Goal: Book appointment/travel/reservation

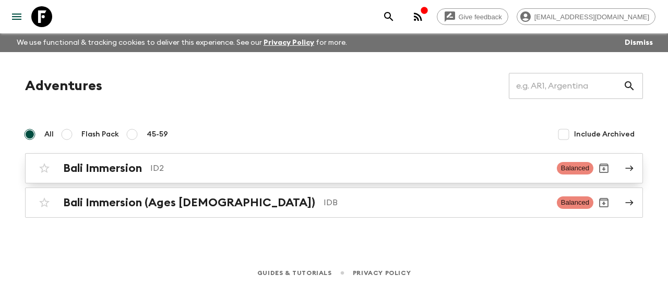
click at [177, 174] on p "ID2" at bounding box center [349, 168] width 398 height 13
click at [174, 174] on p "ID2" at bounding box center [349, 168] width 398 height 13
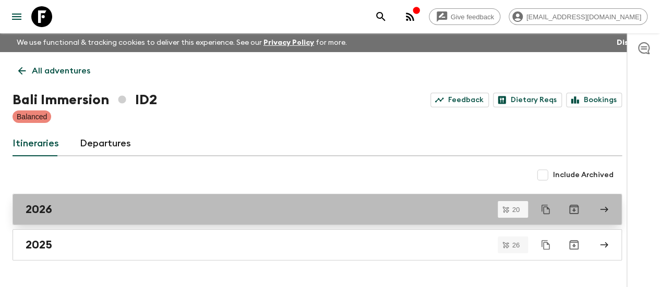
click at [142, 214] on div "2026" at bounding box center [307, 210] width 563 height 14
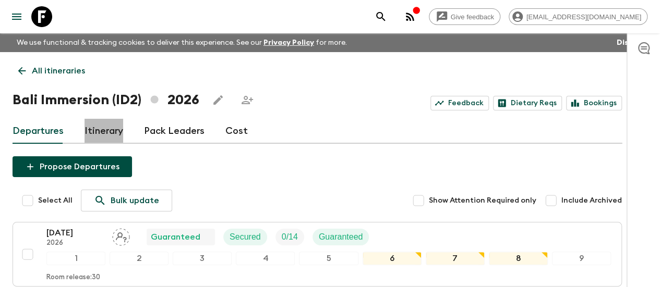
click at [123, 132] on link "Itinerary" at bounding box center [103, 131] width 39 height 25
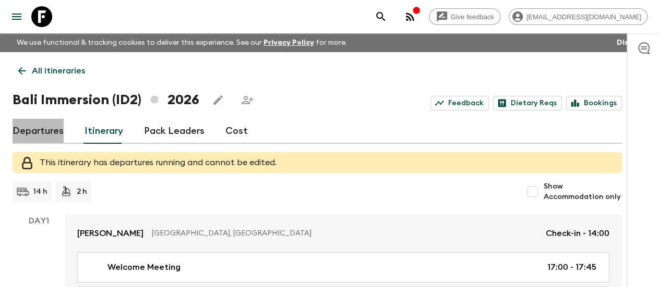
click at [50, 139] on link "Departures" at bounding box center [38, 131] width 51 height 25
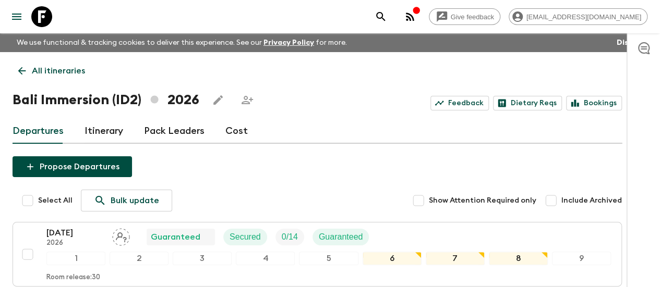
click at [59, 69] on p "All itineraries" at bounding box center [58, 71] width 53 height 13
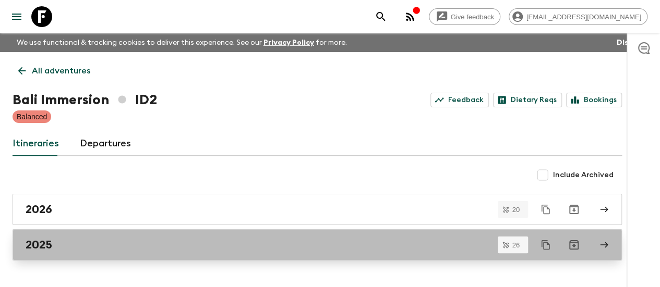
click at [71, 249] on div "2025" at bounding box center [307, 245] width 563 height 14
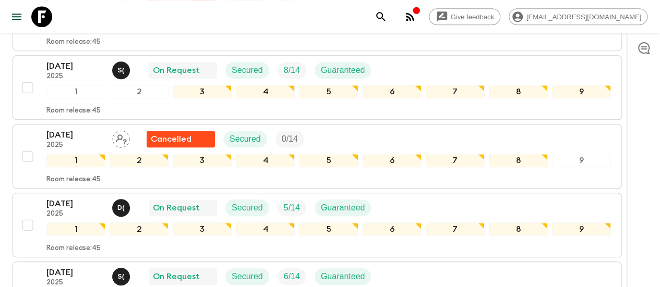
scroll to position [313, 0]
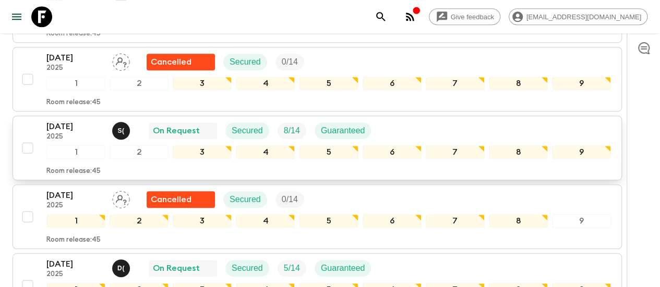
click at [74, 127] on p "[DATE]" at bounding box center [74, 126] width 57 height 13
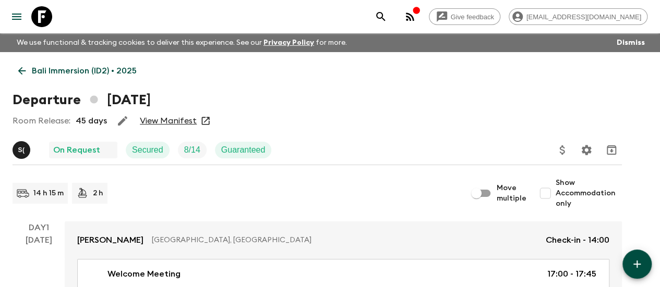
click at [40, 68] on link "Bali Immersion (ID2) • 2025" at bounding box center [78, 70] width 130 height 21
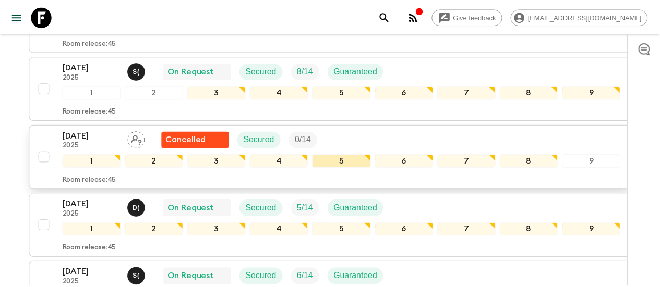
scroll to position [417, 0]
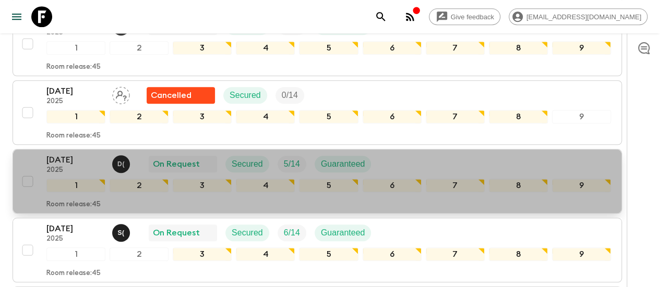
click at [94, 155] on p "[DATE]" at bounding box center [74, 160] width 57 height 13
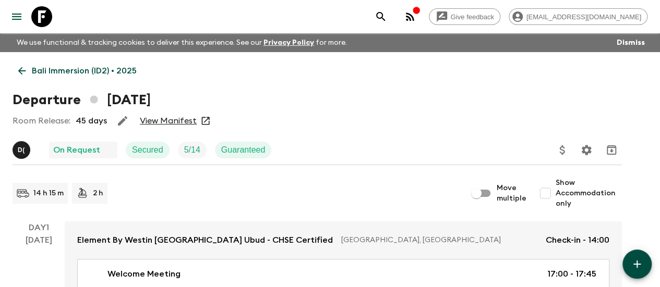
click at [63, 67] on p "Bali Immersion (ID2) • 2025" at bounding box center [84, 71] width 105 height 13
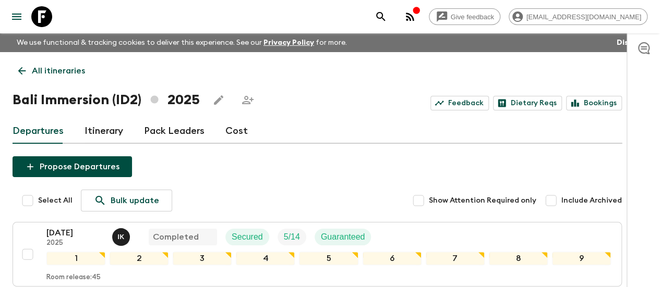
click at [117, 130] on link "Itinerary" at bounding box center [103, 131] width 39 height 25
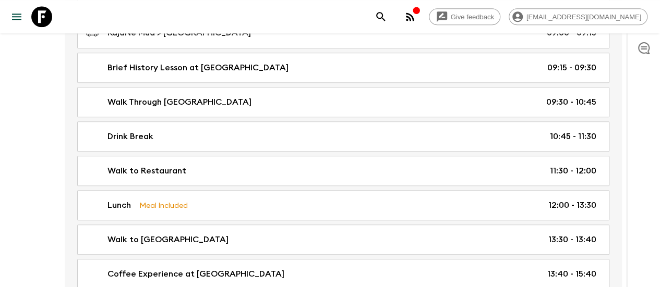
scroll to position [522, 0]
